Goal: Find specific page/section: Find specific page/section

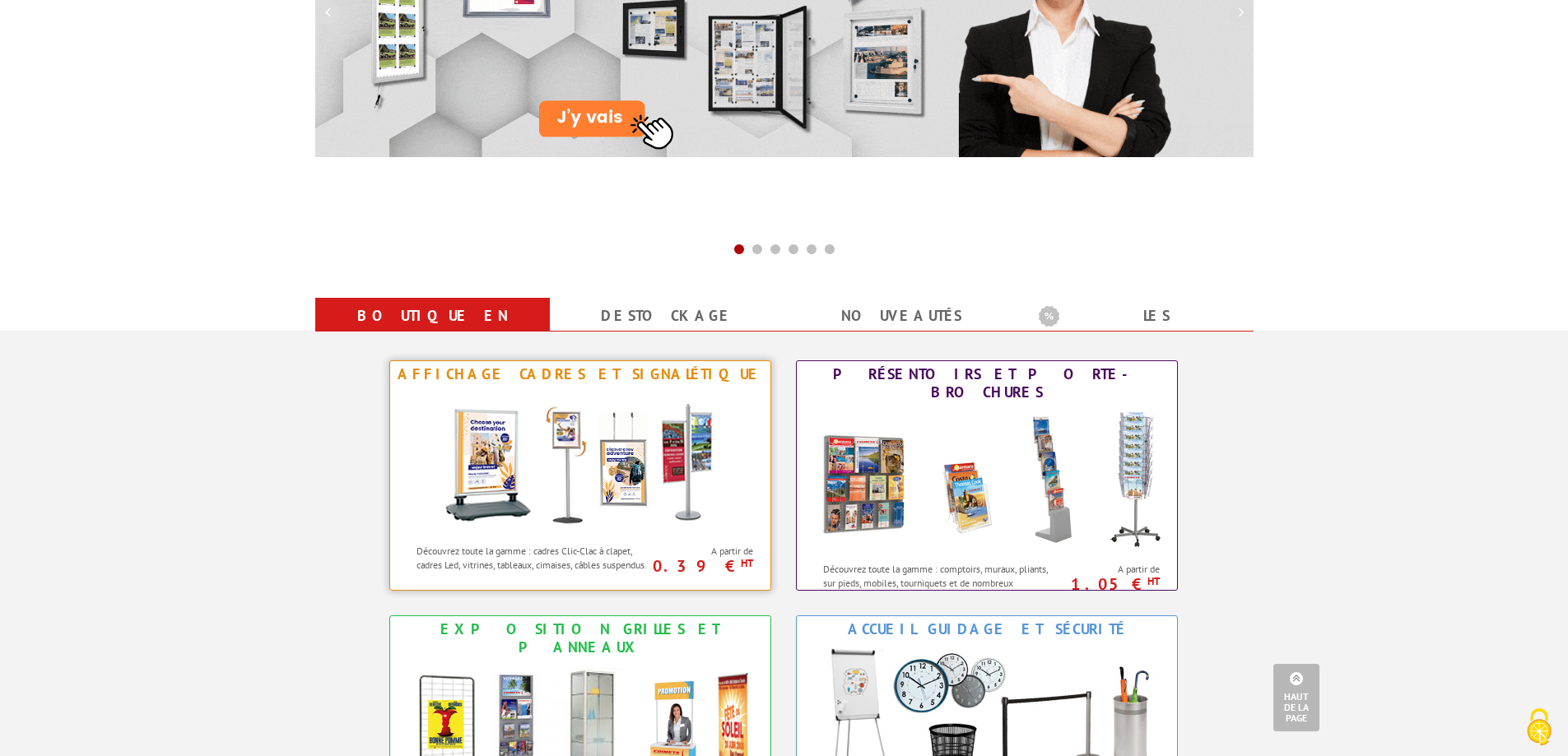
scroll to position [494, 0]
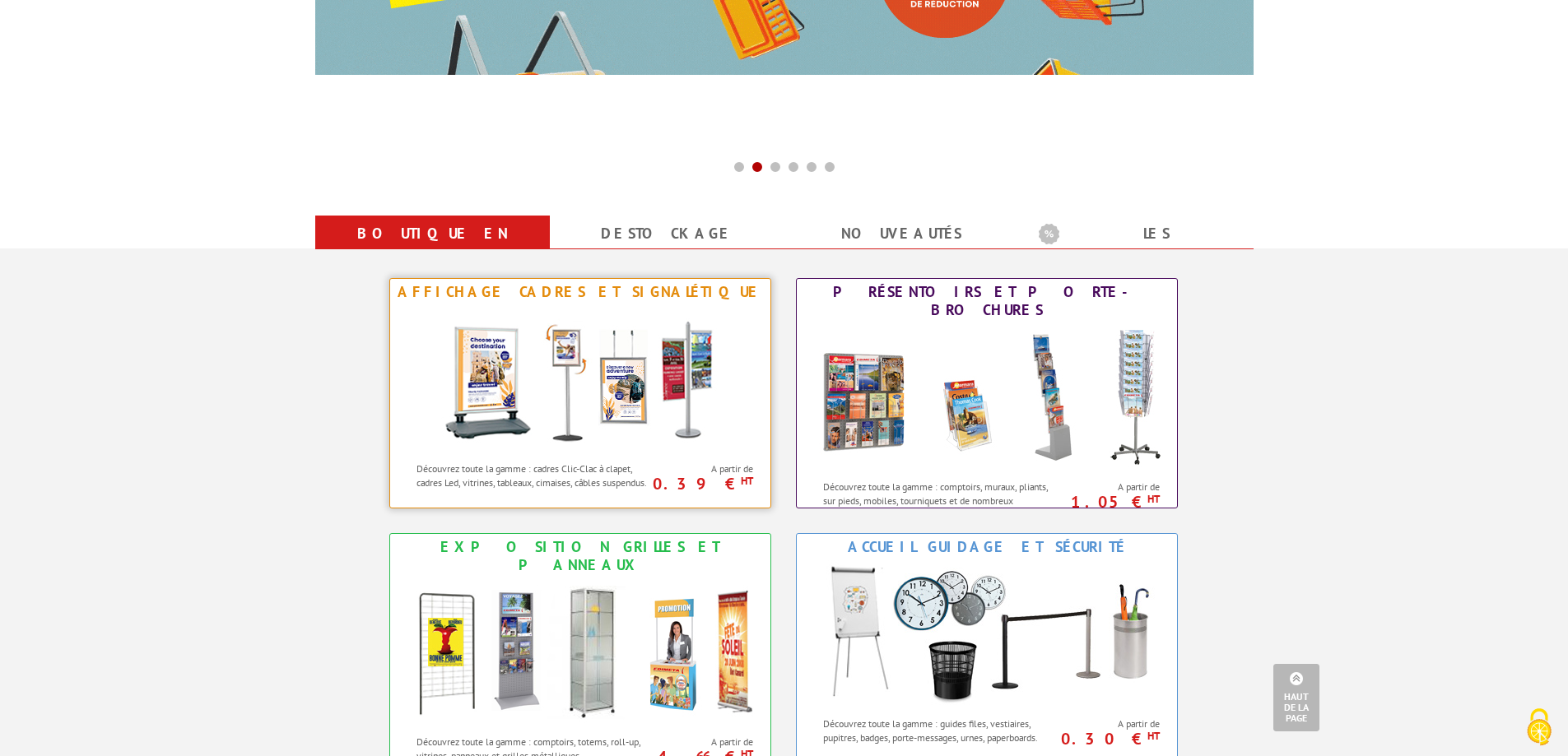
click at [662, 411] on img at bounding box center [580, 379] width 305 height 148
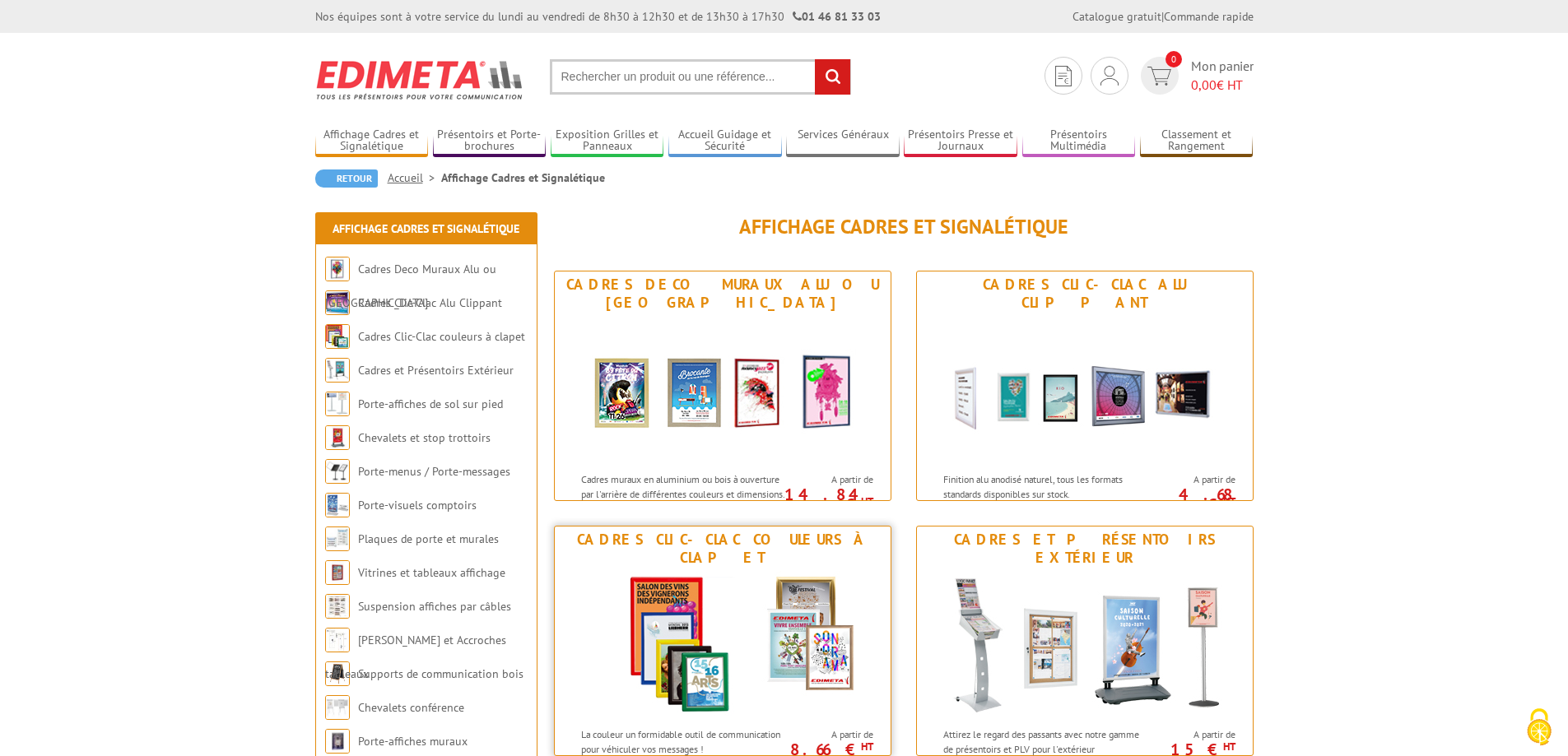
scroll to position [82, 0]
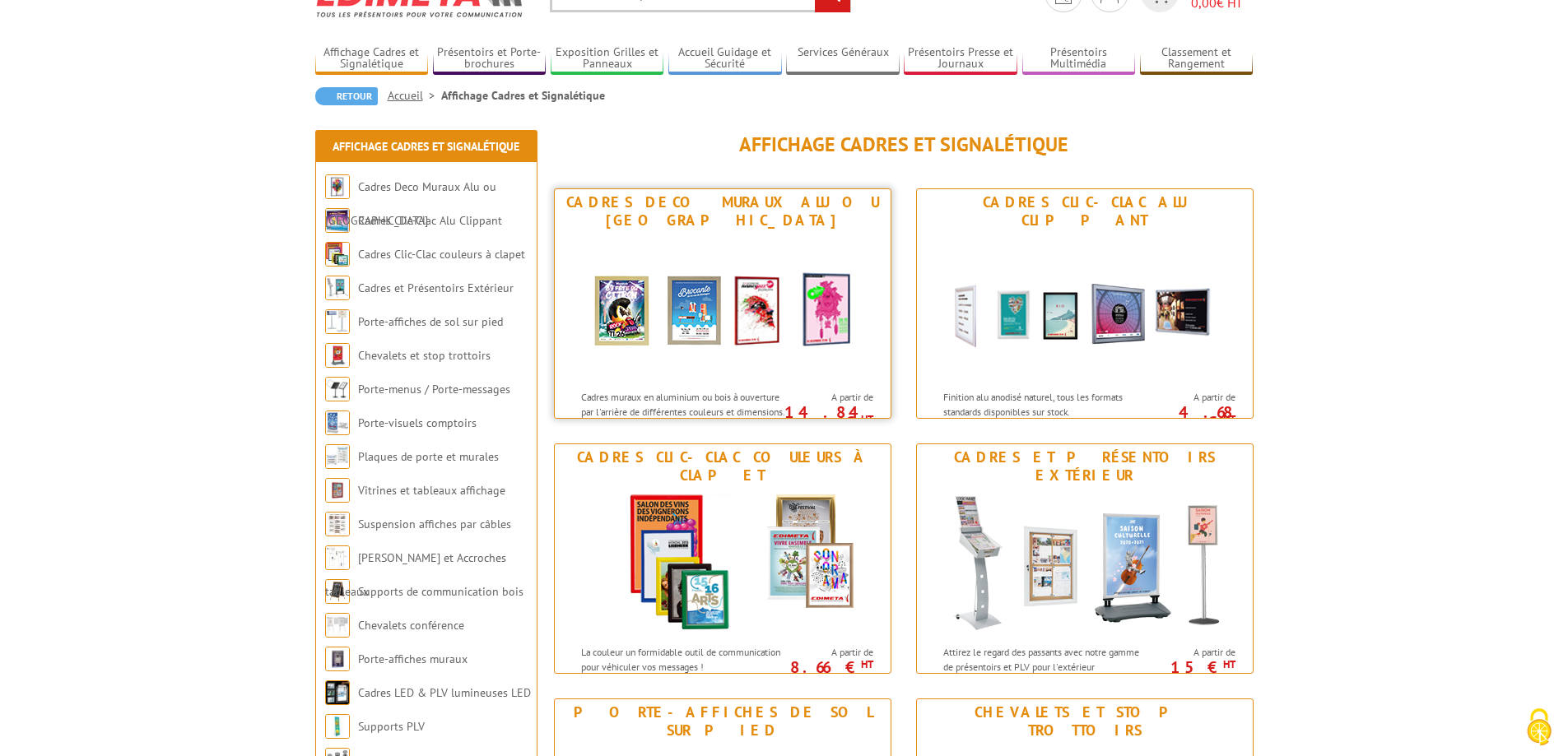
click at [712, 330] on img at bounding box center [722, 307] width 305 height 148
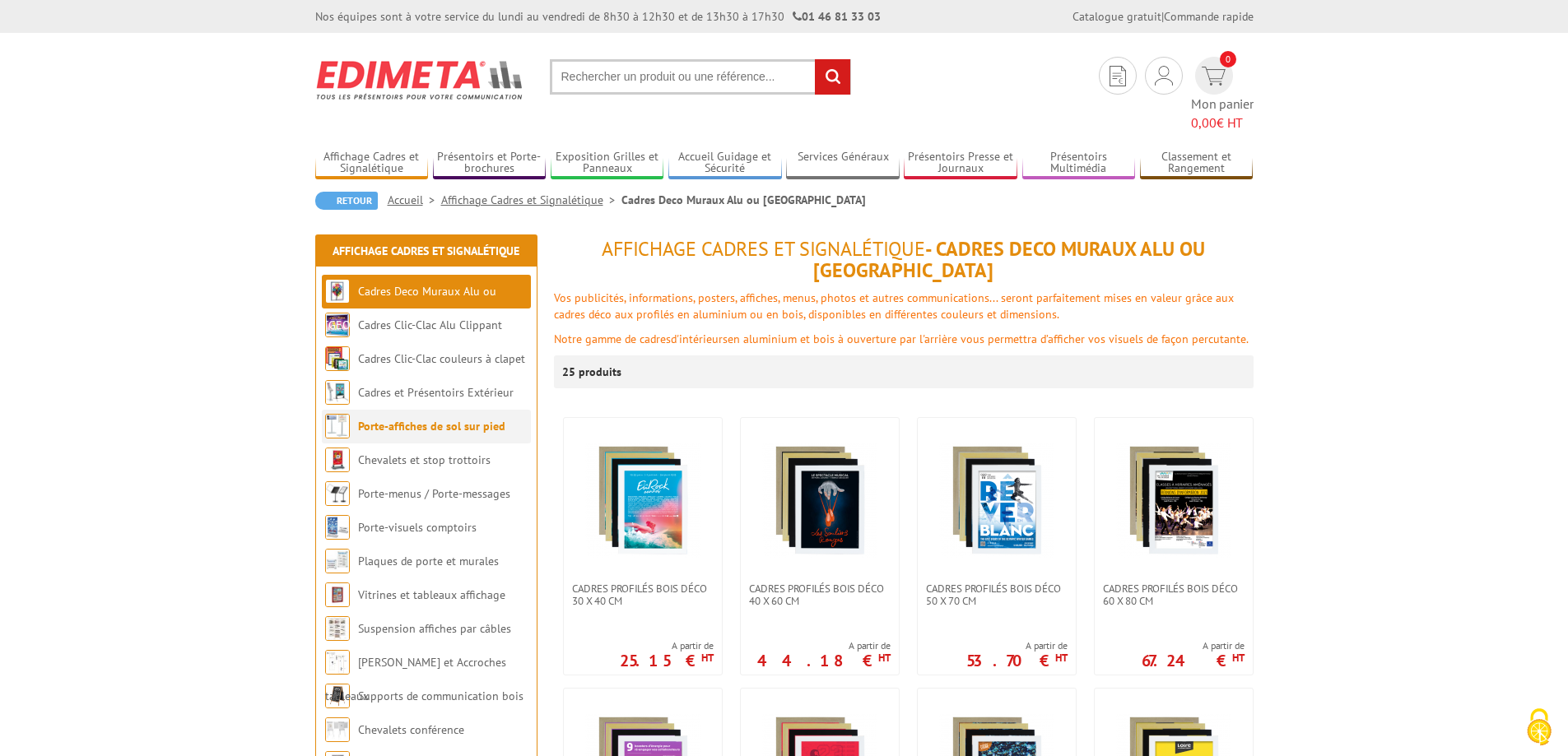
click at [410, 419] on link "Porte-affiches de sol sur pied" at bounding box center [431, 426] width 147 height 15
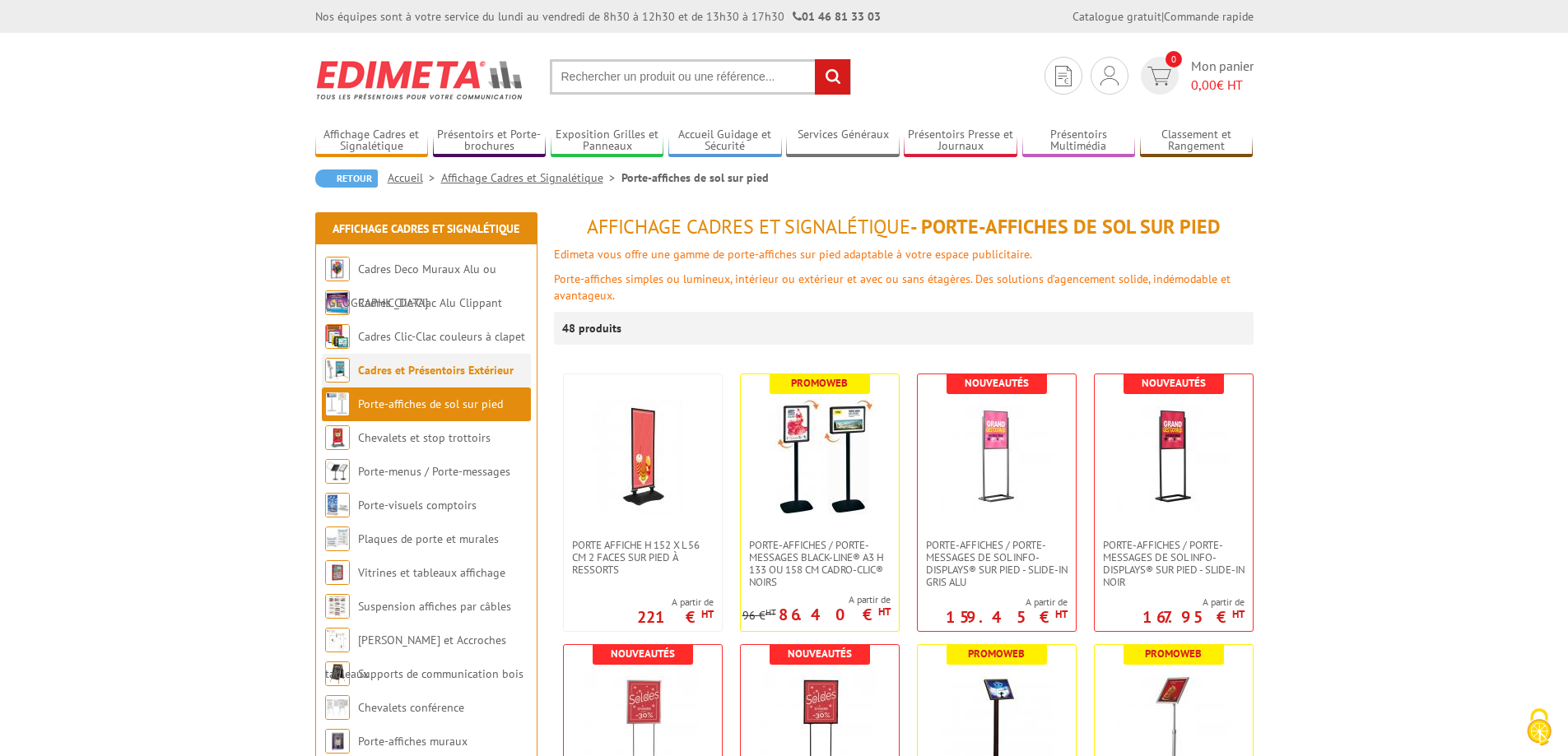
click at [429, 370] on link "Cadres et Présentoirs Extérieur" at bounding box center [436, 370] width 156 height 15
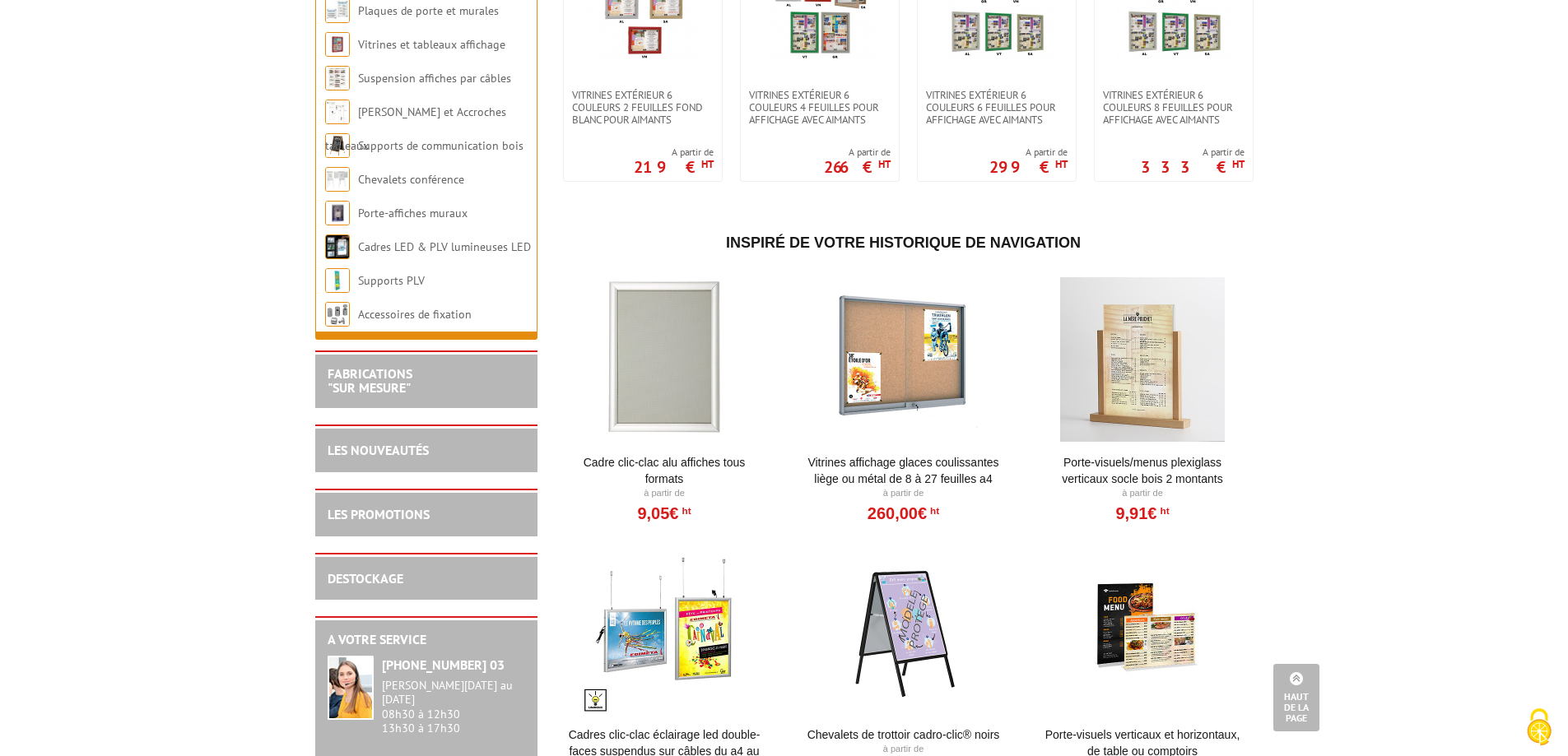
scroll to position [1316, 0]
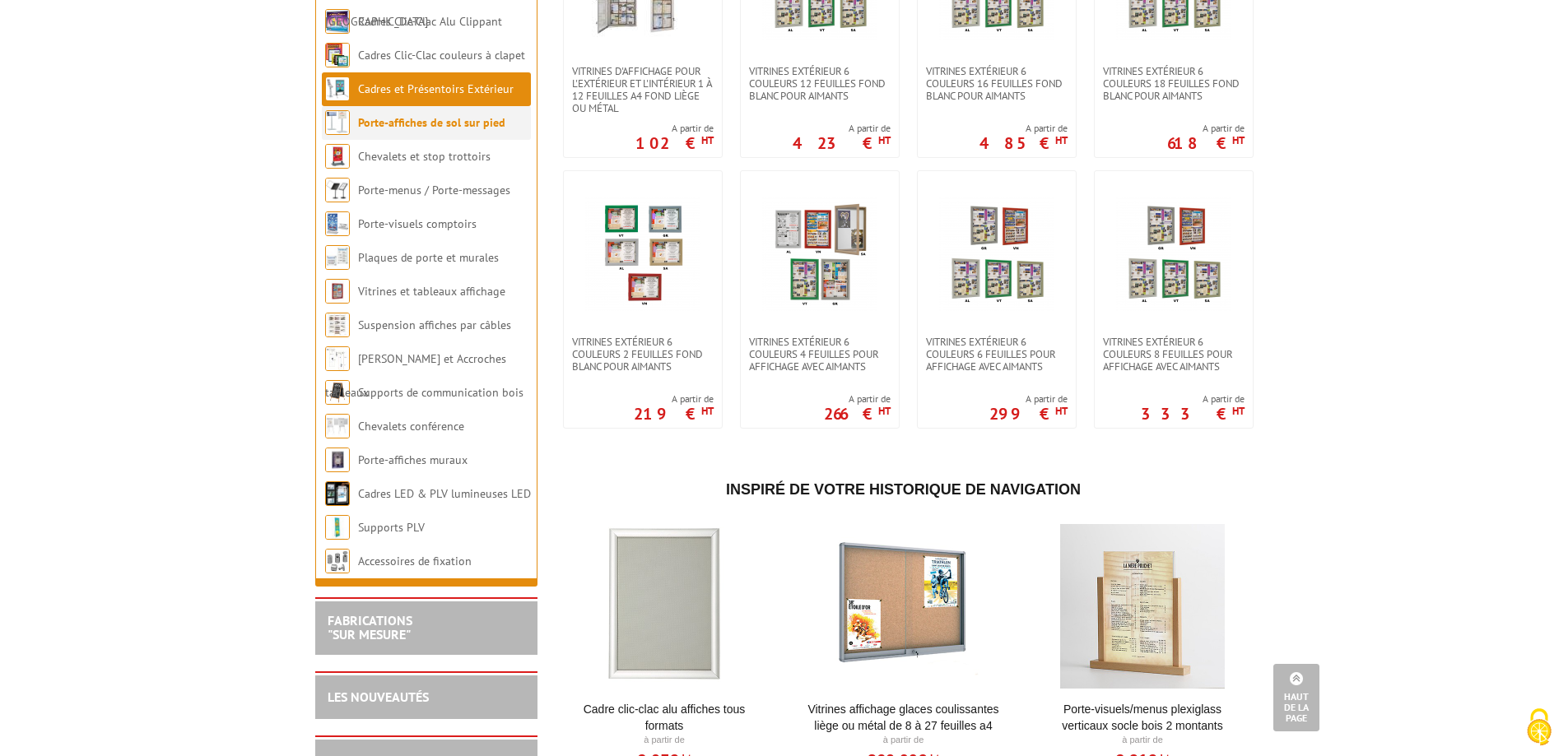
click at [429, 122] on li "Porte-affiches de sol sur pied" at bounding box center [426, 123] width 209 height 34
click at [437, 115] on link "Porte-affiches de sol sur pied" at bounding box center [431, 122] width 147 height 15
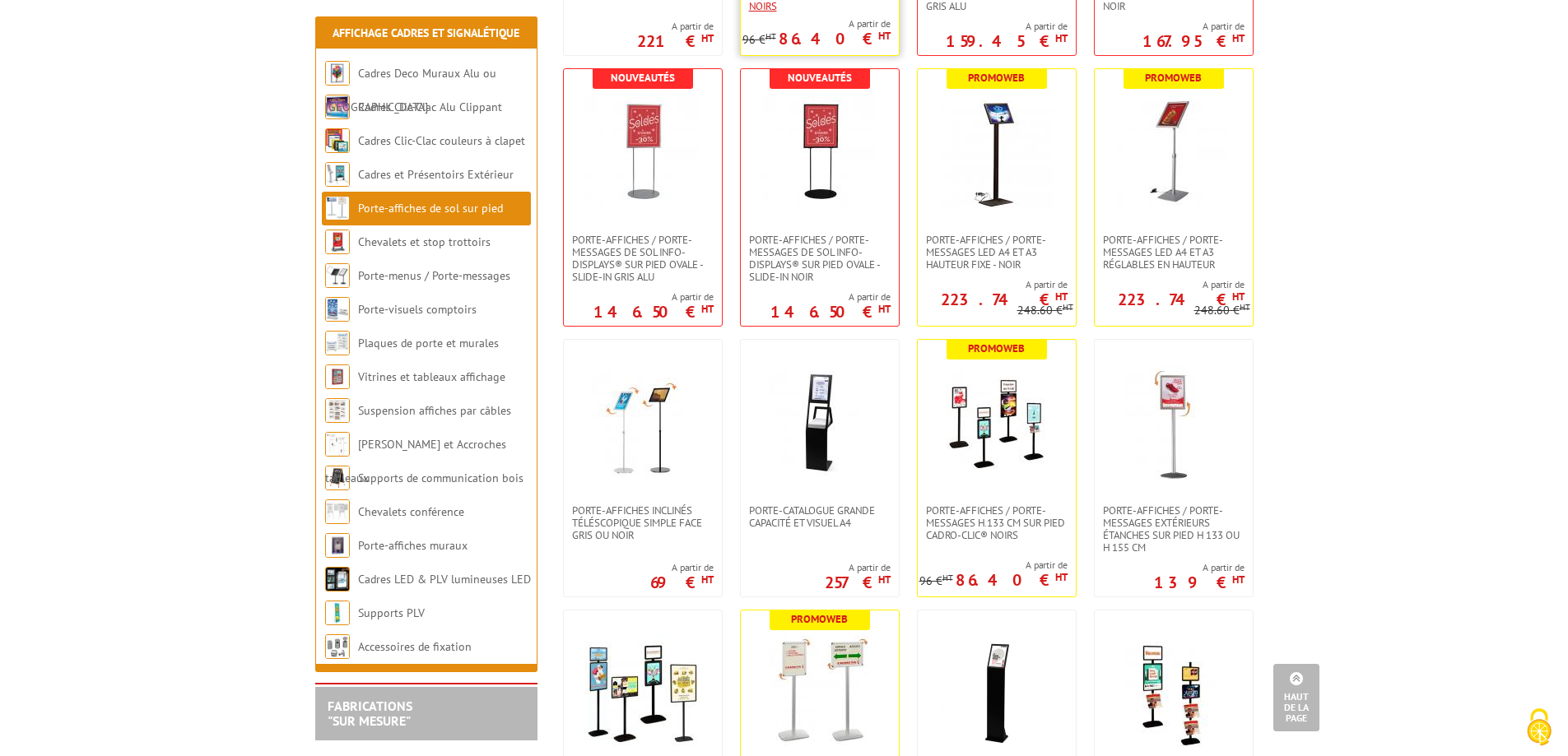
scroll to position [165, 0]
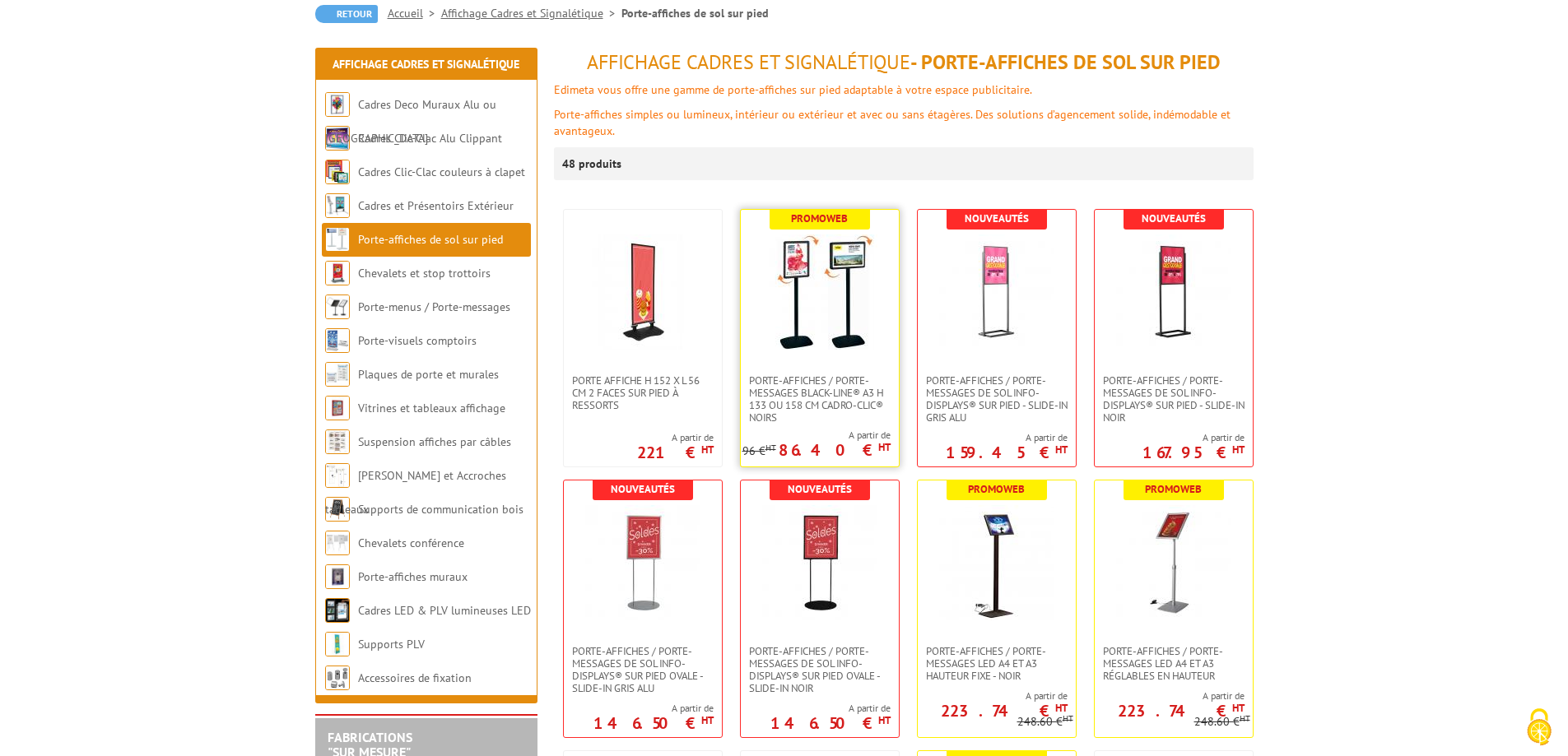
click at [792, 287] on img at bounding box center [820, 292] width 115 height 115
